Goal: Navigation & Orientation: Find specific page/section

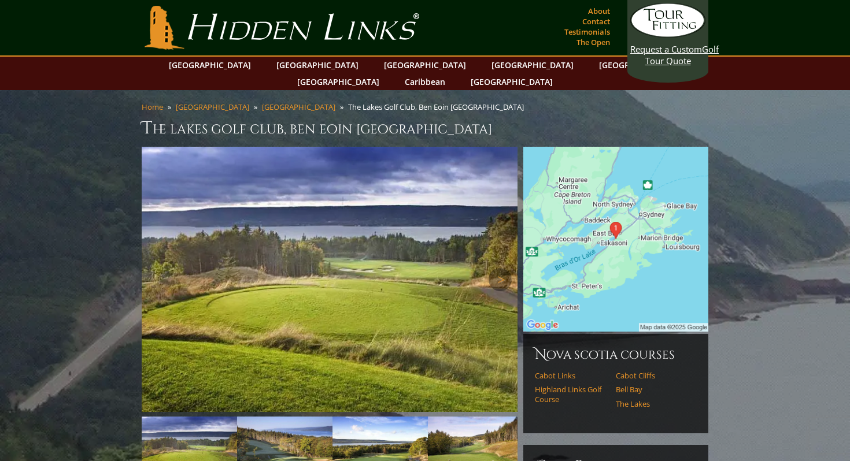
click at [366, 258] on img at bounding box center [330, 279] width 376 height 265
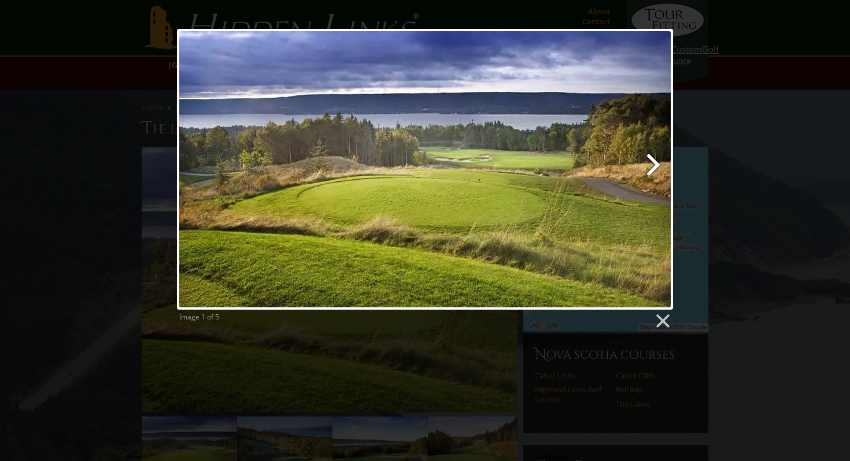
click at [657, 165] on link at bounding box center [514, 169] width 317 height 281
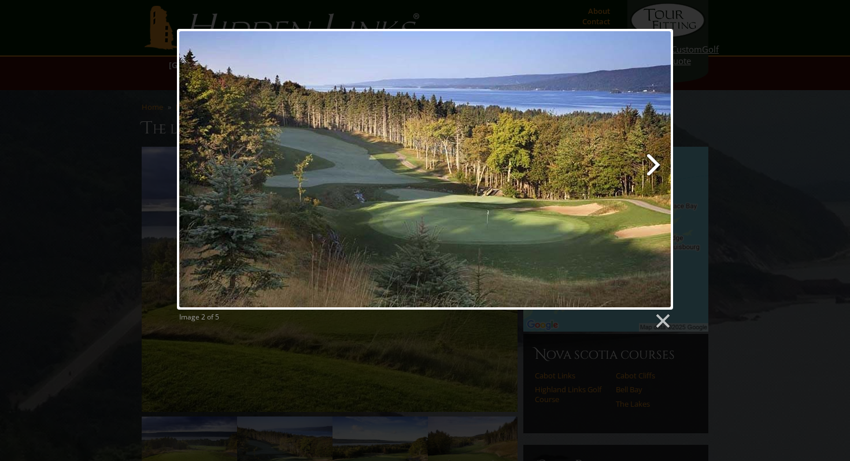
click at [657, 165] on link at bounding box center [514, 169] width 317 height 281
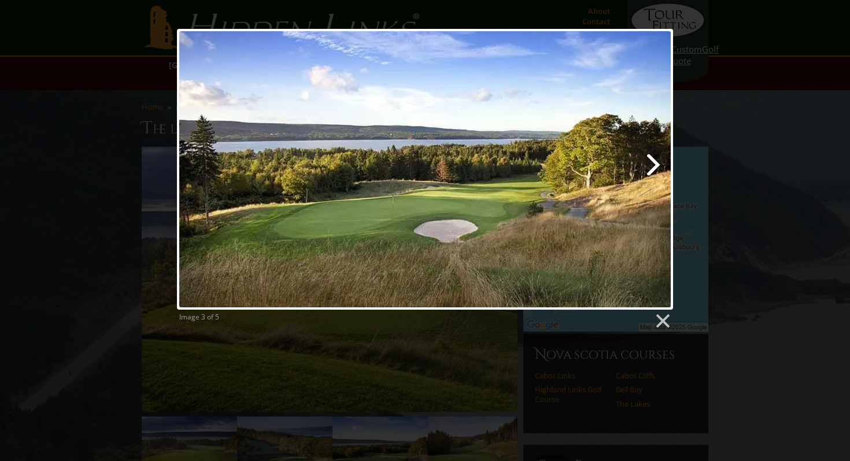
click at [657, 165] on link at bounding box center [514, 169] width 317 height 281
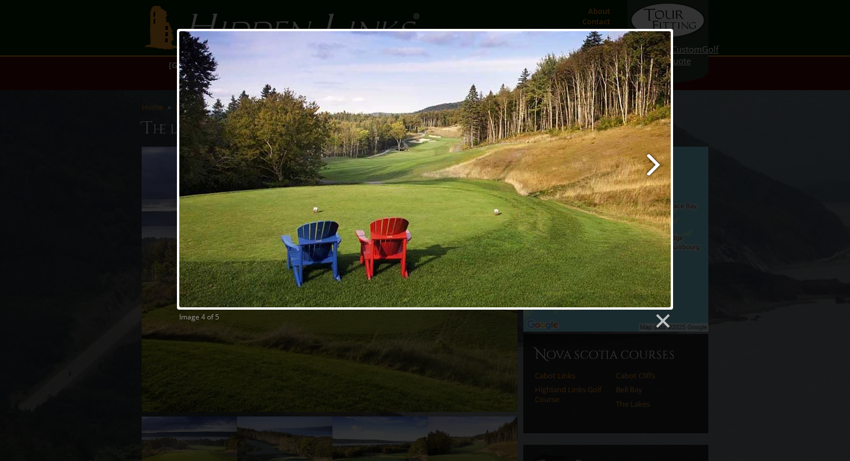
click at [657, 165] on link at bounding box center [514, 169] width 317 height 281
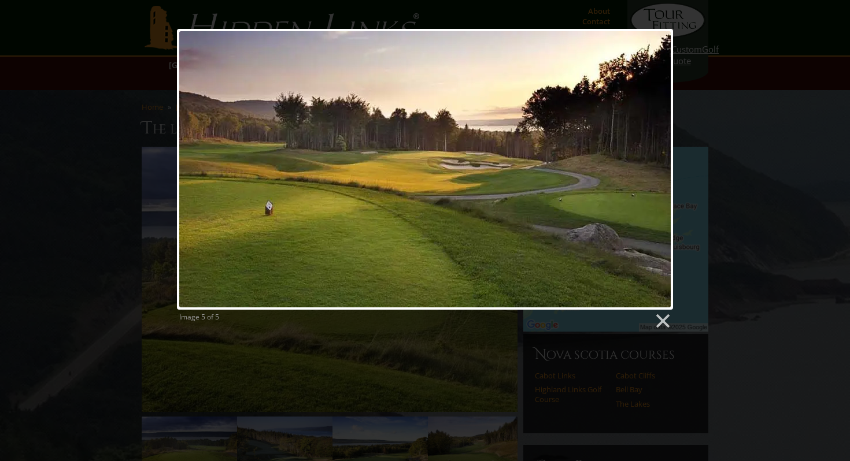
click at [657, 165] on div at bounding box center [425, 169] width 496 height 281
click at [661, 325] on link at bounding box center [661, 321] width 17 height 17
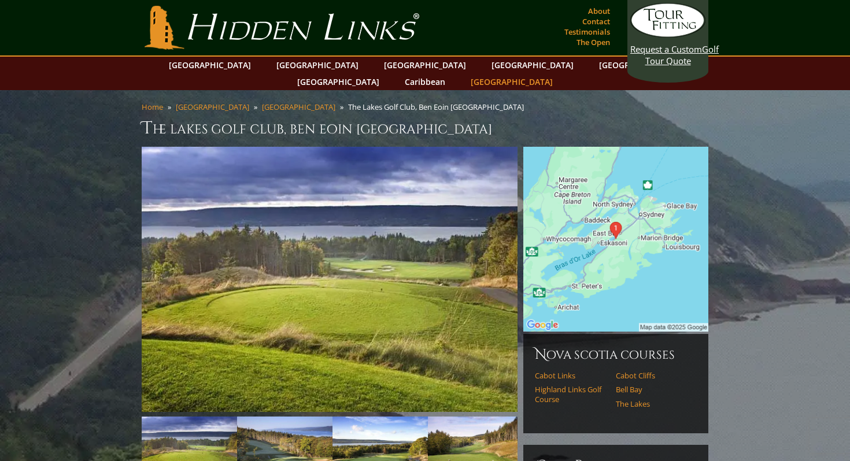
click at [558, 73] on link "[GEOGRAPHIC_DATA]" at bounding box center [512, 81] width 94 height 17
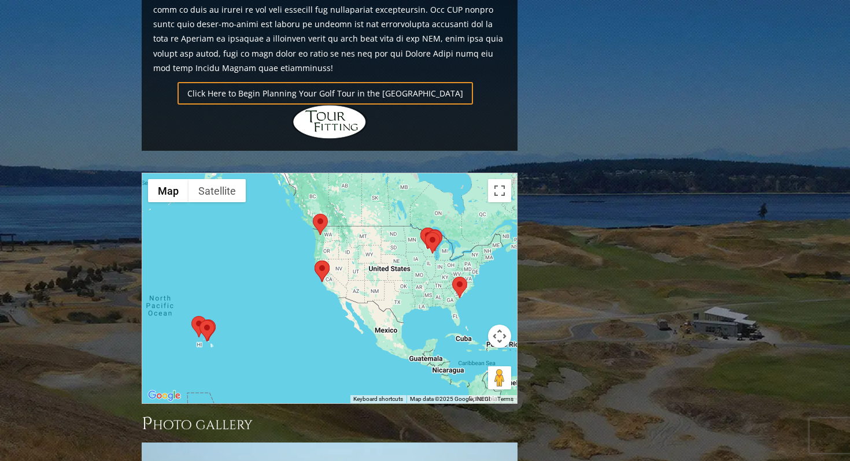
scroll to position [802, 0]
